Goal: Information Seeking & Learning: Learn about a topic

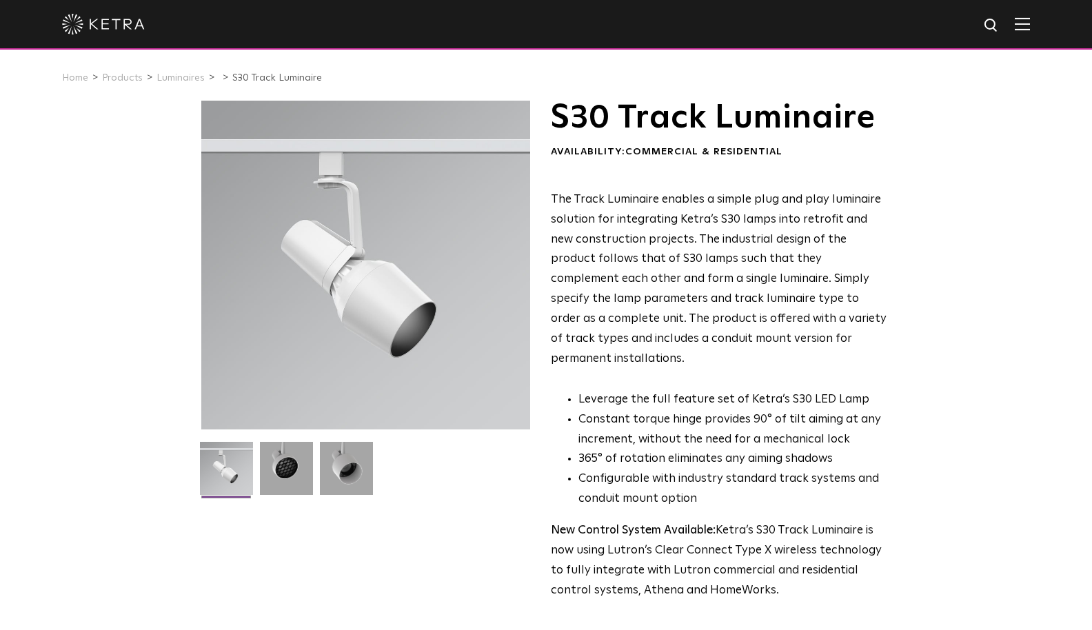
click at [706, 199] on span "The Track Luminaire enables a simple plug and play luminaire solution for integ…" at bounding box center [719, 279] width 336 height 171
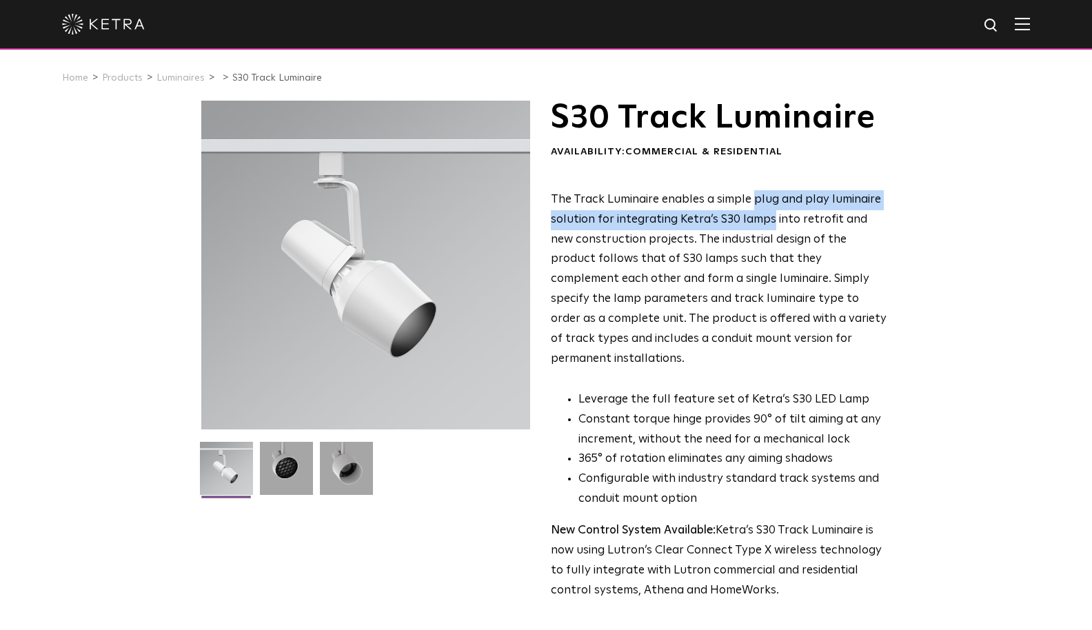
drag, startPoint x: 753, startPoint y: 201, endPoint x: 767, endPoint y: 219, distance: 23.0
click at [767, 219] on span "The Track Luminaire enables a simple plug and play luminaire solution for integ…" at bounding box center [719, 279] width 336 height 171
copy span "plug and play luminaire solution for integrating Ketra’s S30 lamp"
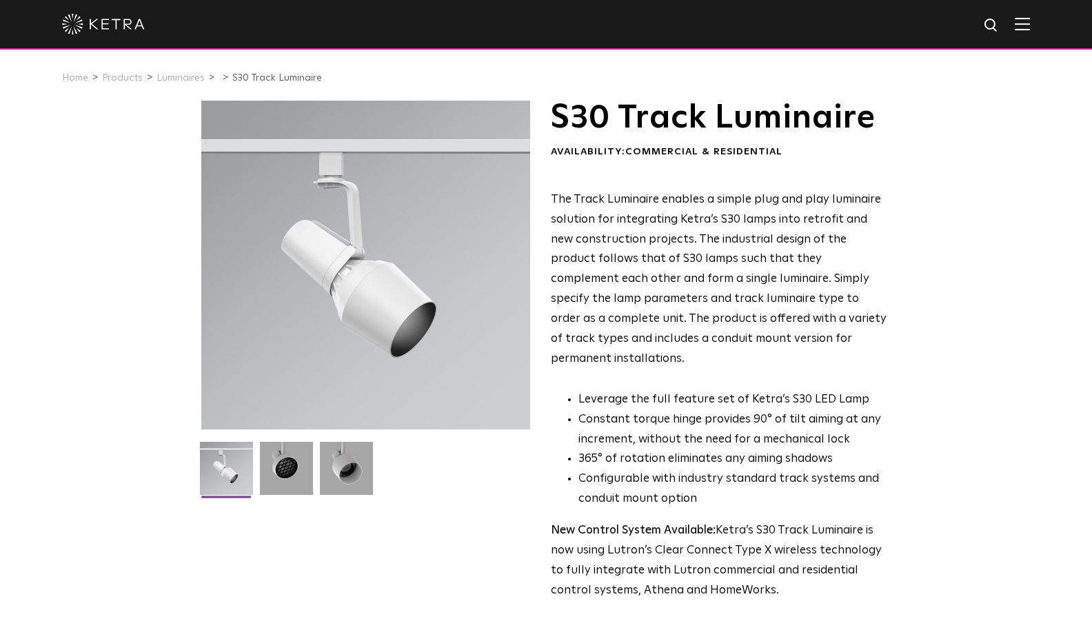
click at [671, 323] on p "The Track Luminaire enables a simple plug and play luminaire solution for integ…" at bounding box center [719, 279] width 336 height 179
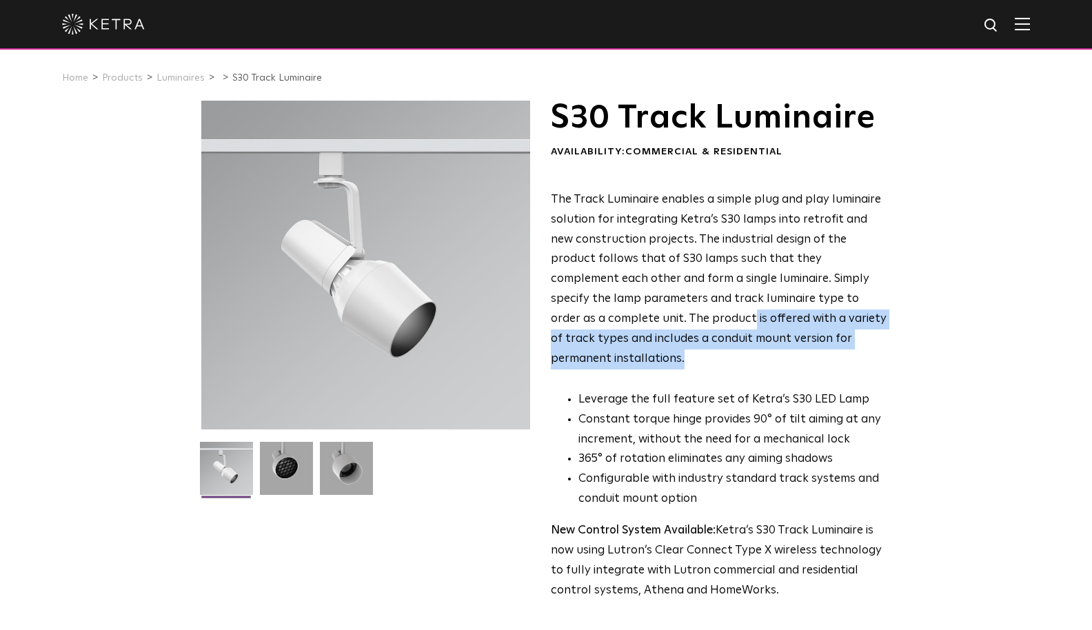
drag, startPoint x: 883, startPoint y: 330, endPoint x: 642, endPoint y: 316, distance: 241.7
click at [642, 316] on p "The Track Luminaire enables a simple plug and play luminaire solution for integ…" at bounding box center [719, 279] width 336 height 179
copy span "is offered with a variety of track types and includes a conduit mount version f…"
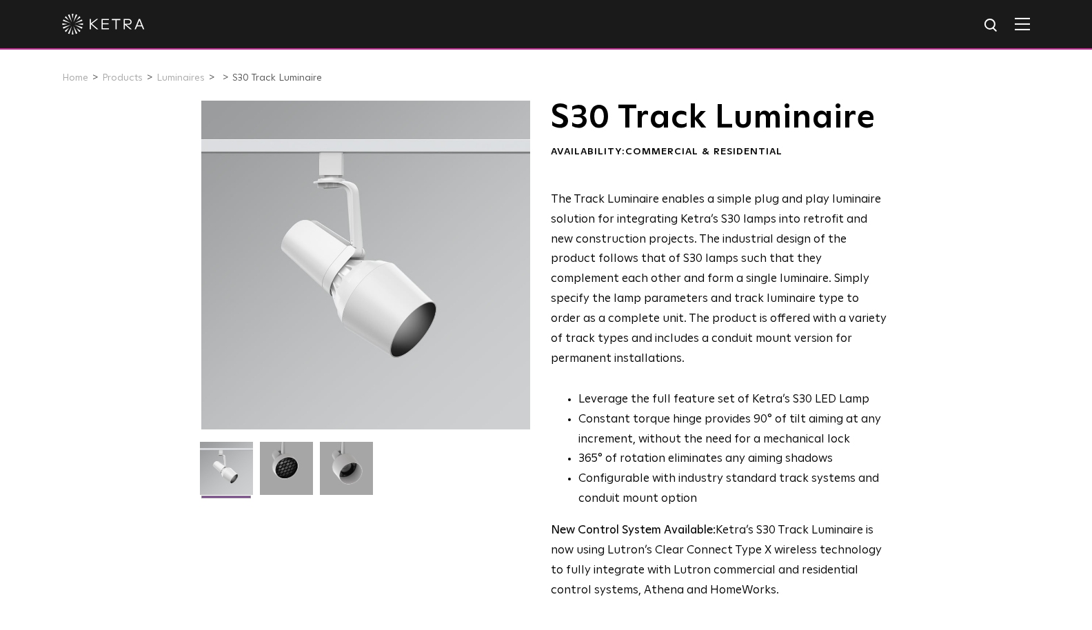
click at [722, 199] on span "The Track Luminaire enables a simple plug and play luminaire solution for integ…" at bounding box center [719, 279] width 336 height 171
drag, startPoint x: 725, startPoint y: 314, endPoint x: 844, endPoint y: 316, distance: 119.3
click at [844, 316] on span "The Track Luminaire enables a simple plug and play luminaire solution for integ…" at bounding box center [719, 279] width 336 height 171
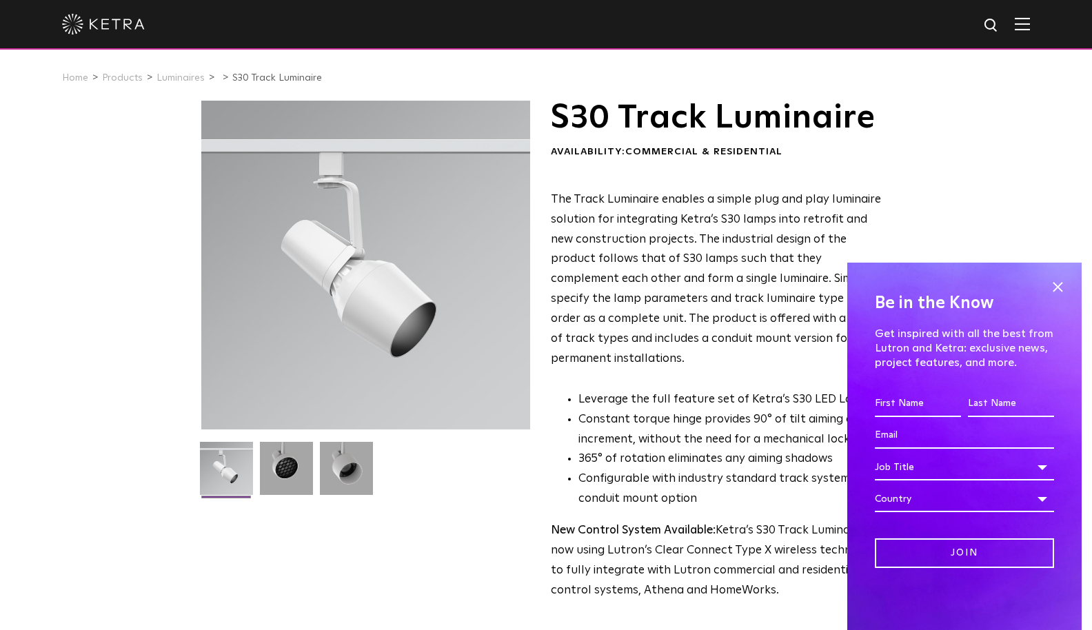
click at [660, 203] on span "The Track Luminaire enables a simple plug and play luminaire solution for integ…" at bounding box center [719, 279] width 336 height 171
